Goal: Task Accomplishment & Management: Manage account settings

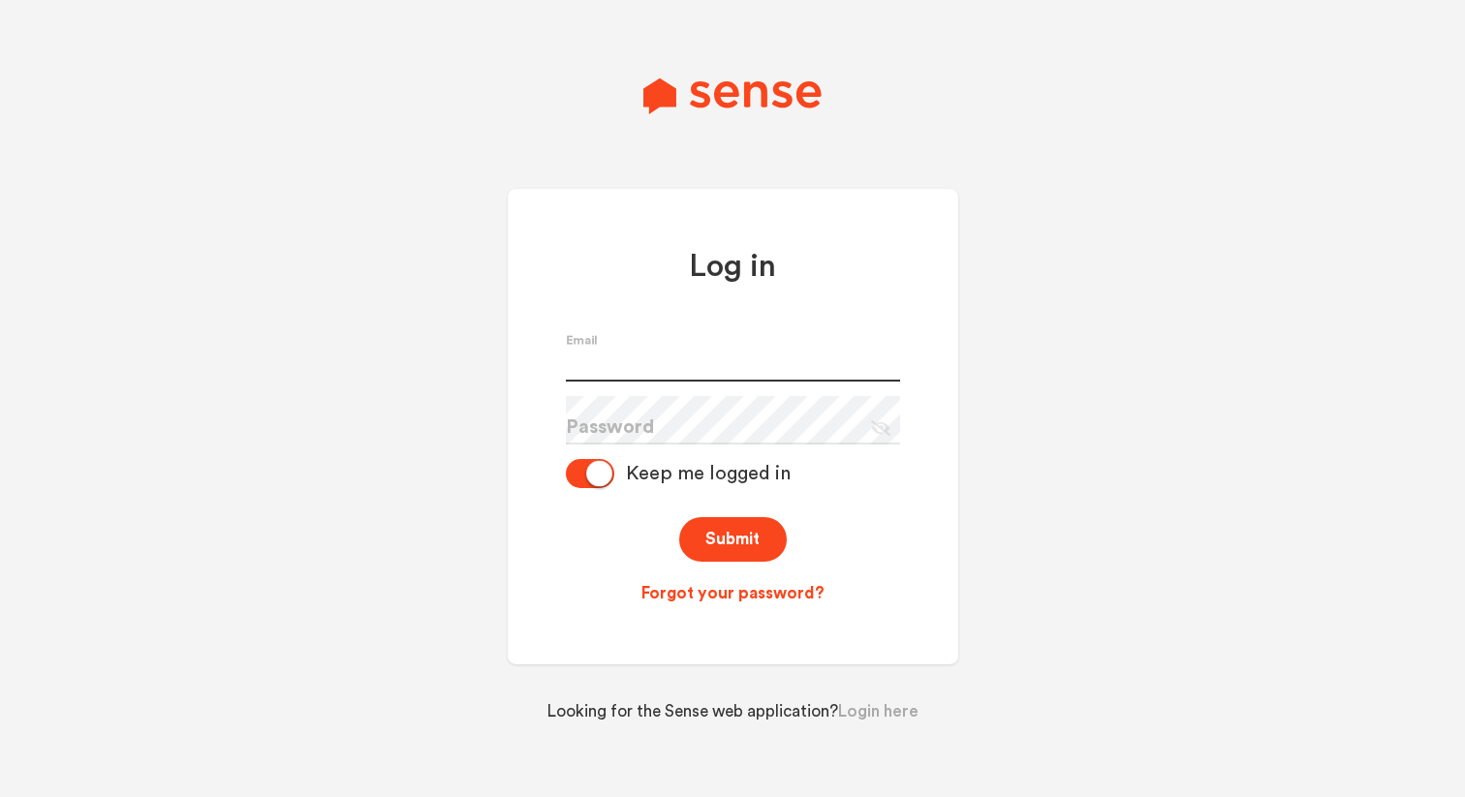
type input "[PERSON_NAME][EMAIL_ADDRESS][DOMAIN_NAME]"
click at [880, 432] on icon at bounding box center [880, 429] width 19 height 16
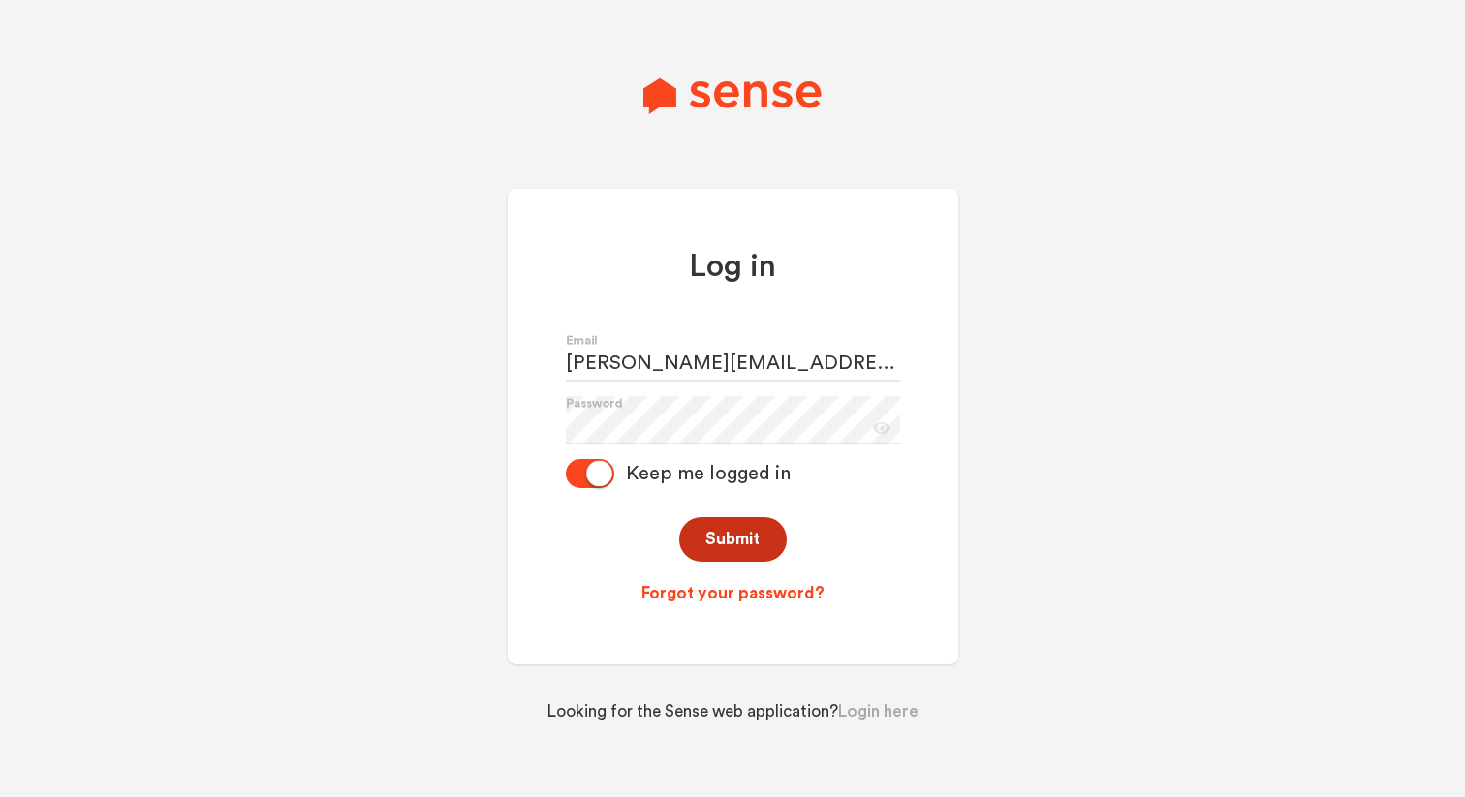
click at [741, 546] on button "Submit" at bounding box center [733, 540] width 108 height 46
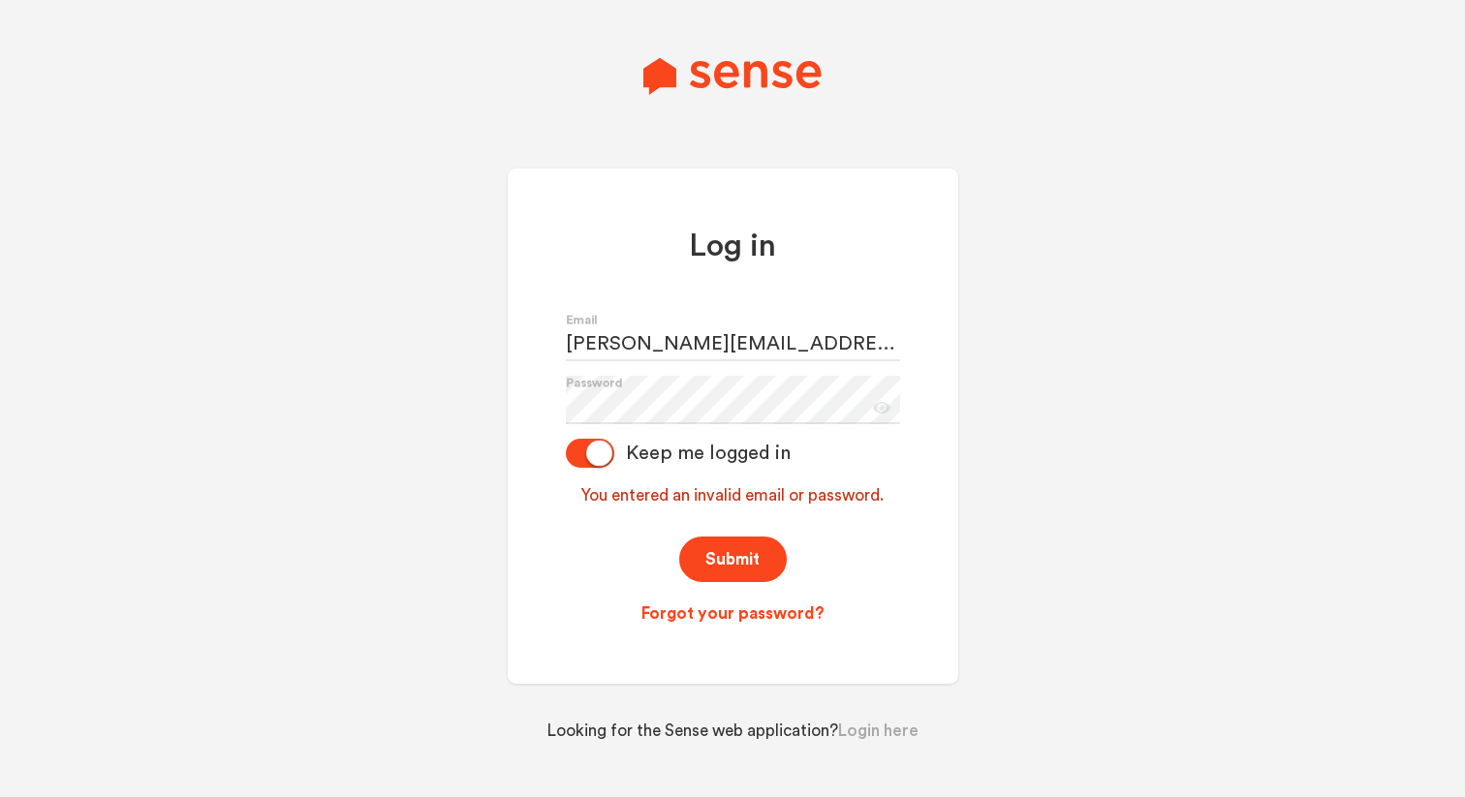
click at [751, 618] on div "Log in [PERSON_NAME][EMAIL_ADDRESS][DOMAIN_NAME] Email Password Eye Icon Keep m…" at bounding box center [733, 426] width 451 height 515
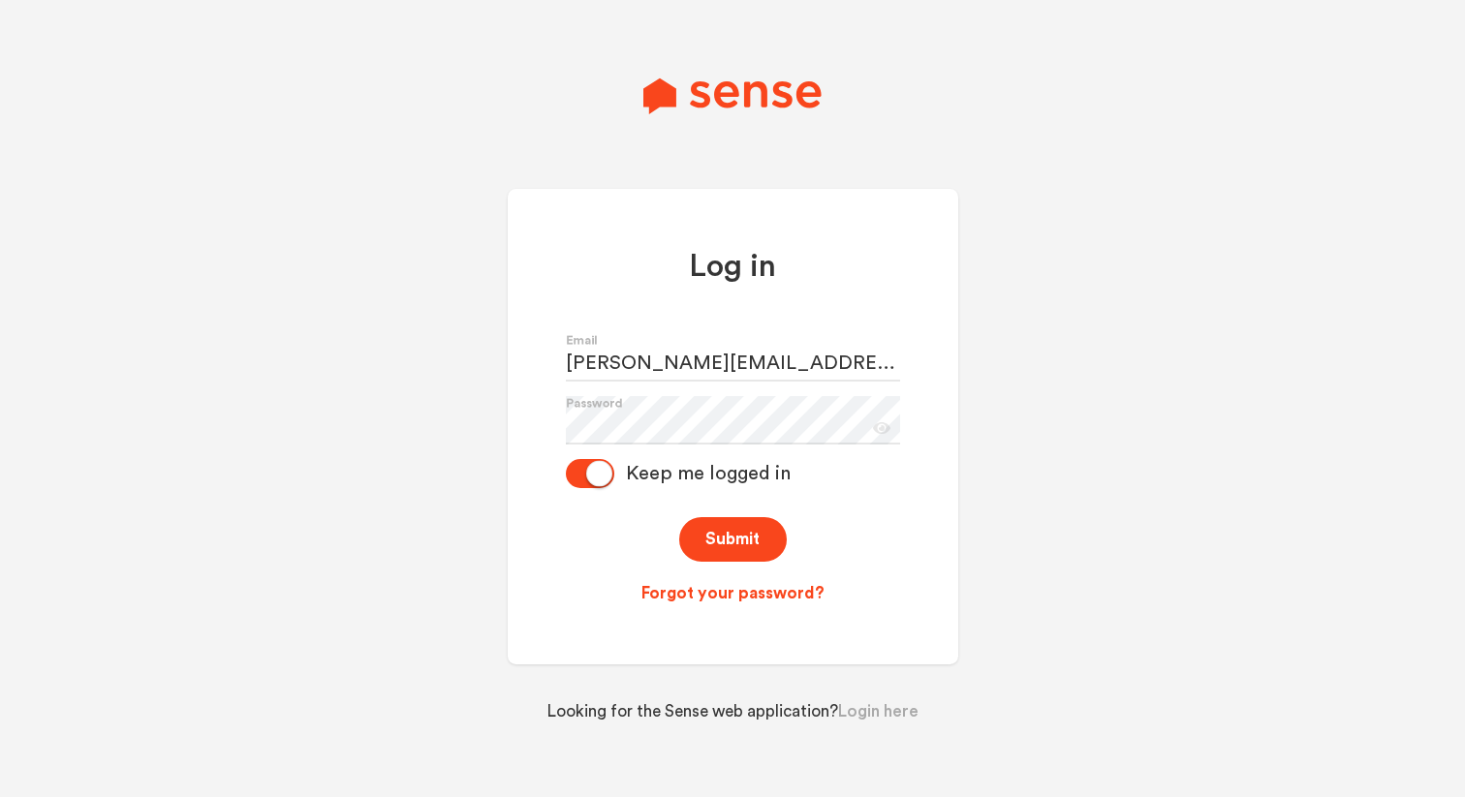
click at [707, 599] on link "Forgot your password?" at bounding box center [733, 593] width 334 height 23
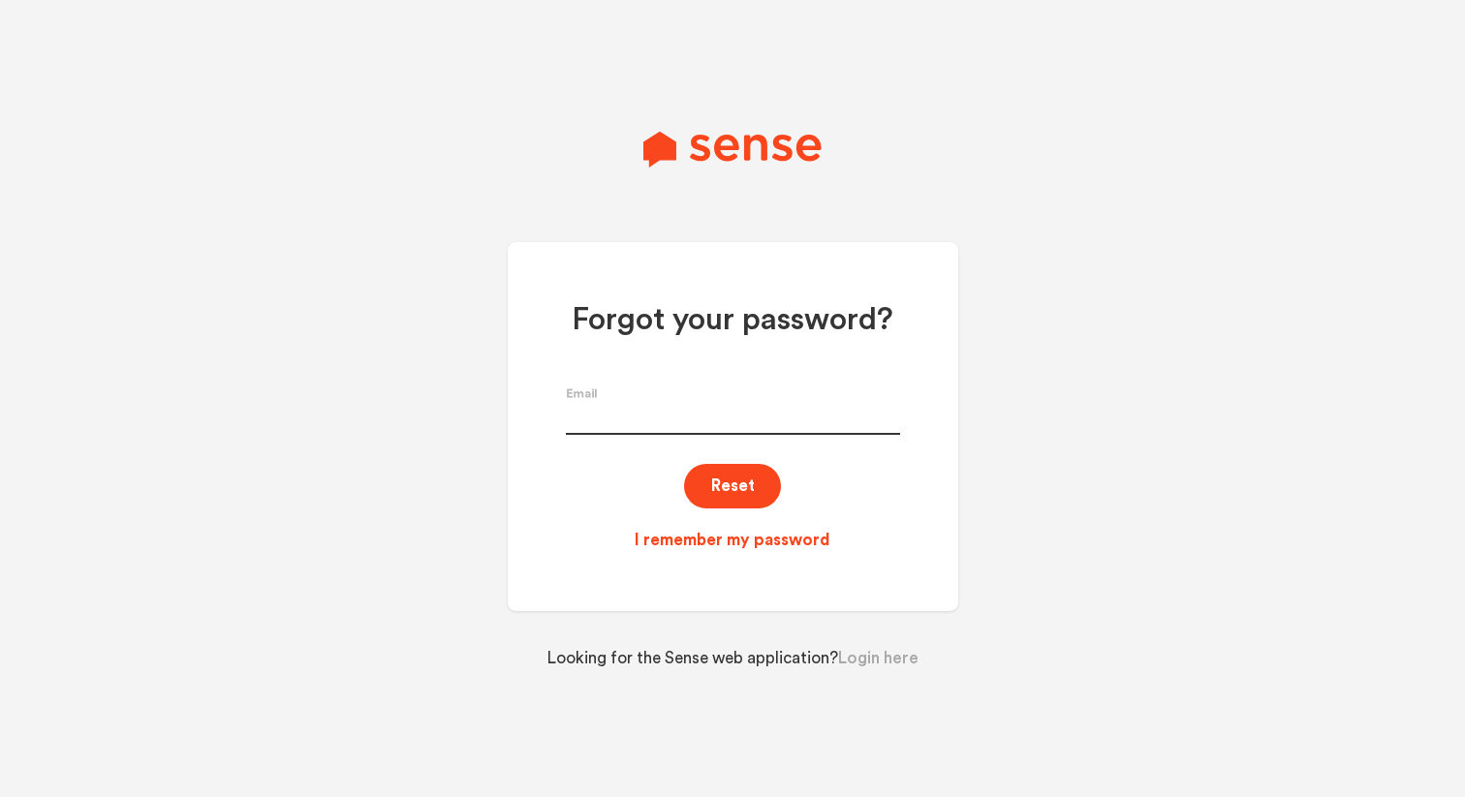
click at [625, 415] on input "text" at bounding box center [733, 411] width 334 height 48
type input "[PERSON_NAME][EMAIL_ADDRESS][DOMAIN_NAME]"
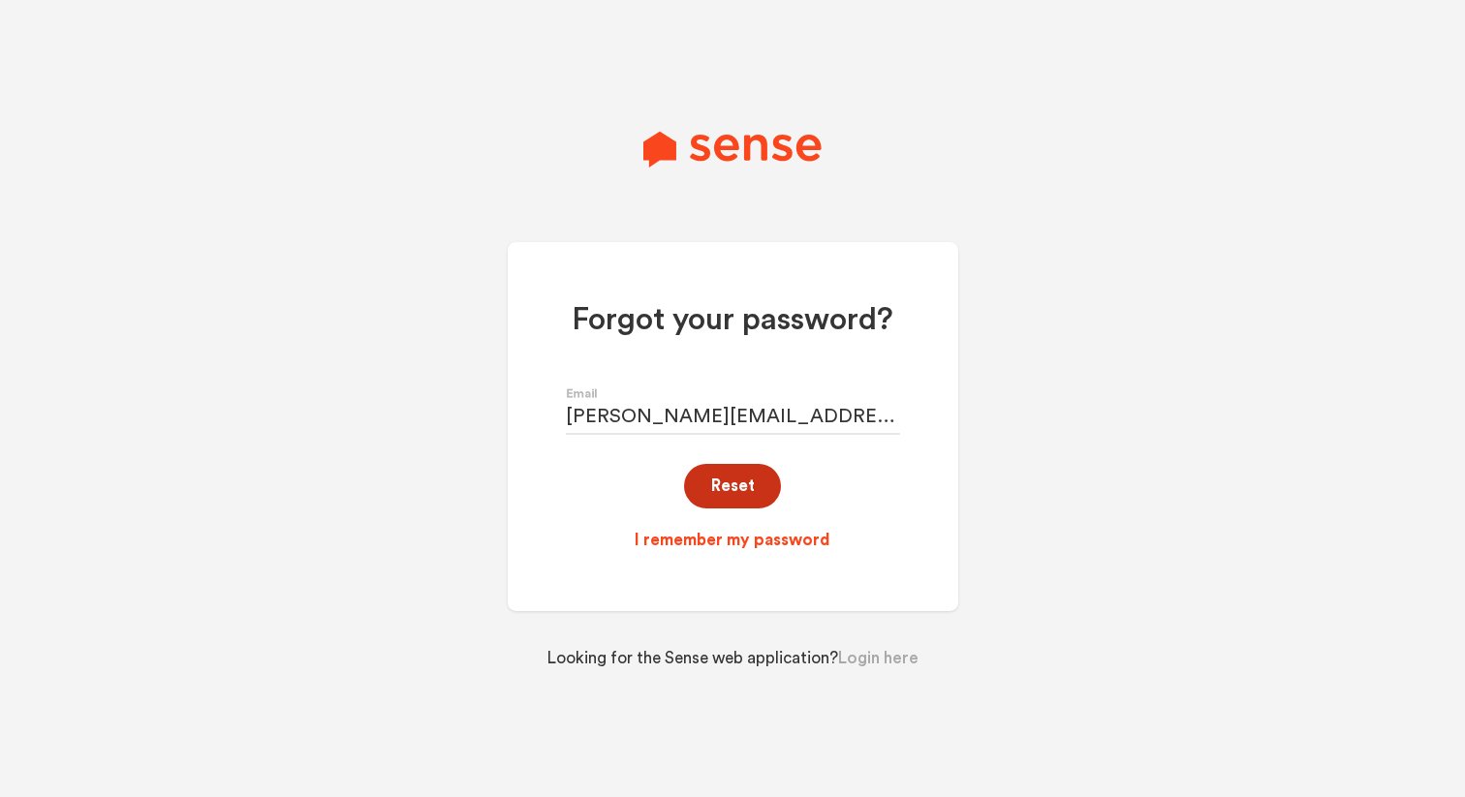
click at [763, 485] on button "Reset" at bounding box center [732, 487] width 97 height 46
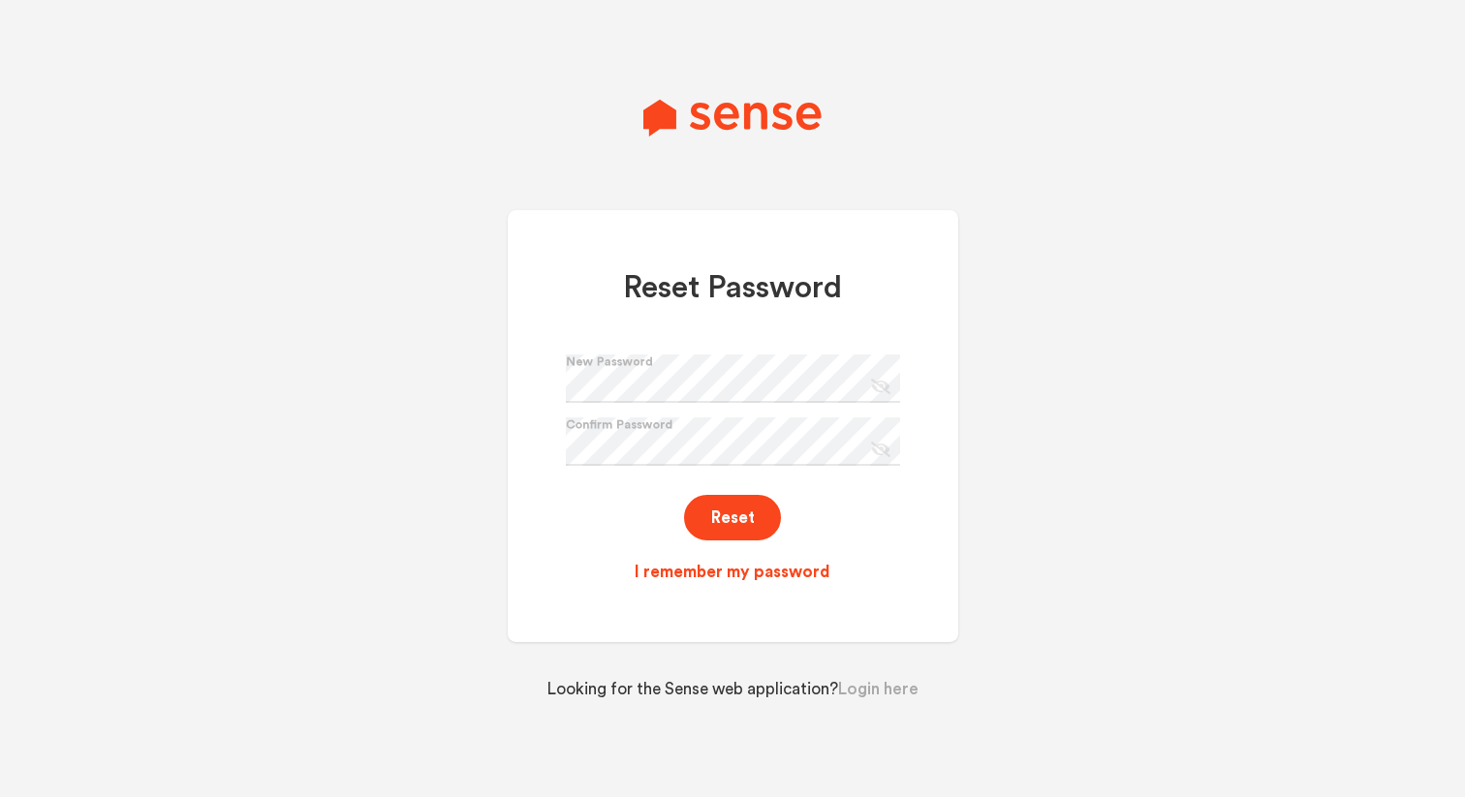
click at [814, 306] on h1 "Reset Password" at bounding box center [733, 288] width 334 height 40
click at [882, 394] on icon "Eye Slash Icon" at bounding box center [877, 383] width 26 height 27
click at [886, 450] on icon at bounding box center [880, 450] width 19 height 16
click at [745, 515] on button "Reset" at bounding box center [732, 518] width 97 height 46
click at [685, 118] on img at bounding box center [731, 117] width 177 height 37
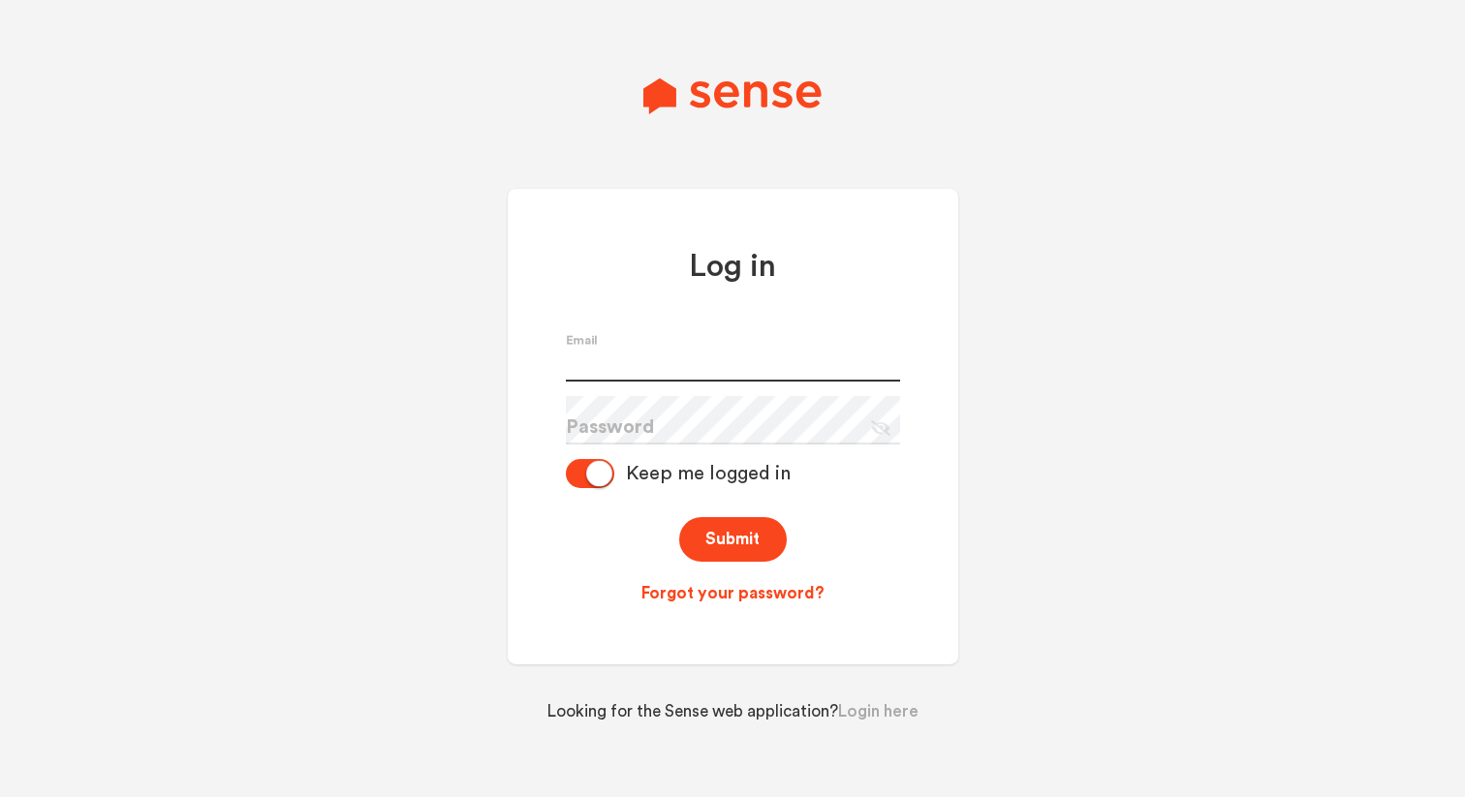
type input "[PERSON_NAME][EMAIL_ADDRESS][DOMAIN_NAME]"
click at [888, 435] on icon at bounding box center [880, 429] width 19 height 16
click at [888, 435] on icon "Eye Icon" at bounding box center [878, 425] width 24 height 27
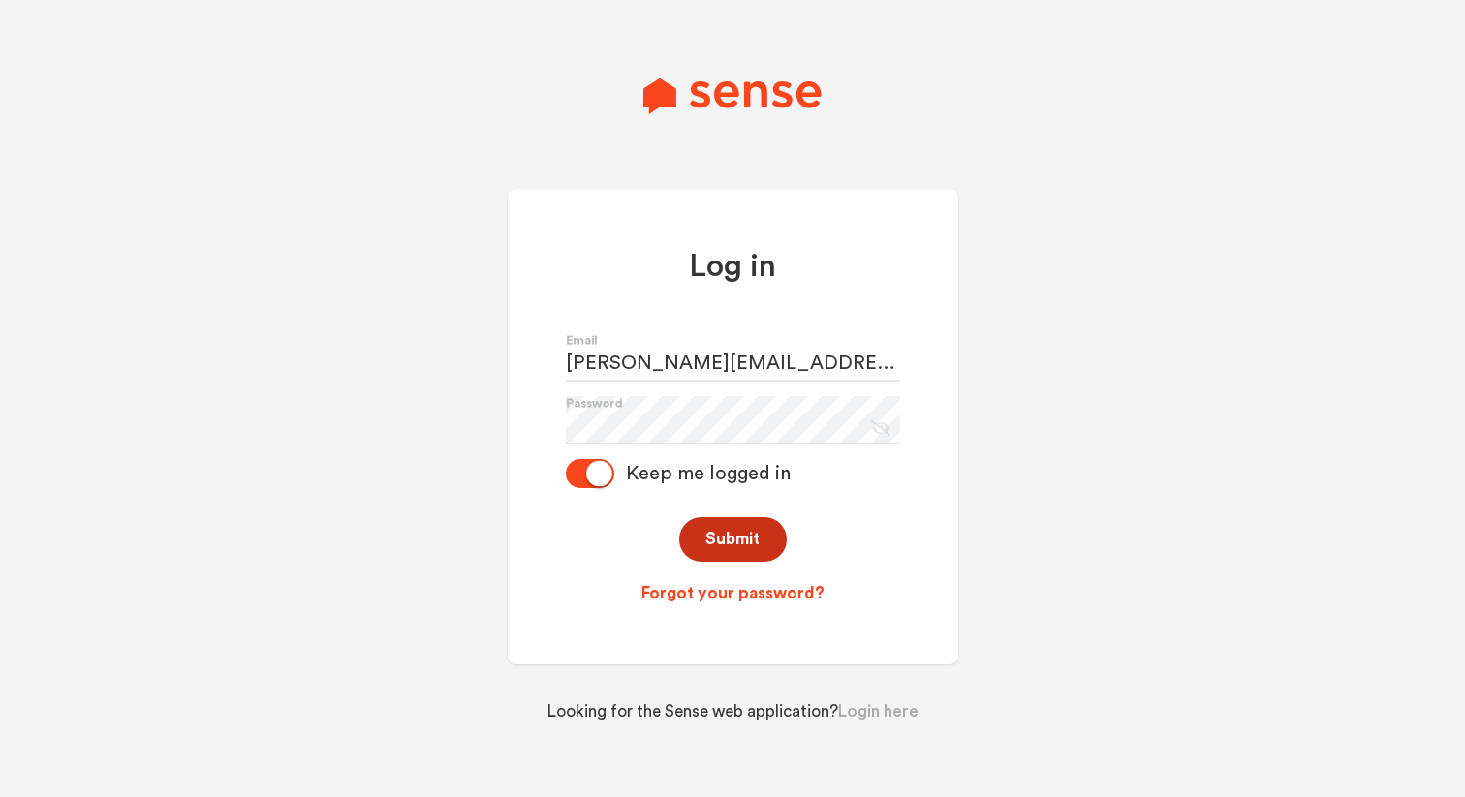
click at [743, 535] on button "Submit" at bounding box center [733, 540] width 108 height 46
click at [723, 535] on button "Submit" at bounding box center [733, 540] width 108 height 46
